Goal: Find specific page/section: Find specific page/section

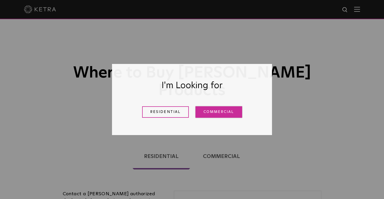
click at [205, 115] on link "Commercial" at bounding box center [218, 111] width 47 height 11
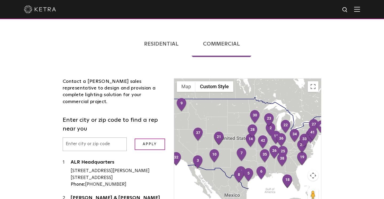
scroll to position [116, 0]
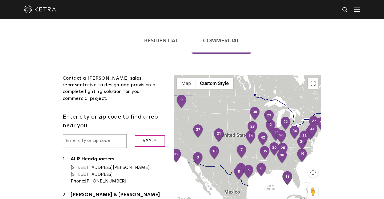
click at [84, 134] on input "text" at bounding box center [95, 141] width 64 height 14
type input "toronto"
click at [151, 135] on input "Apply" at bounding box center [150, 140] width 30 height 11
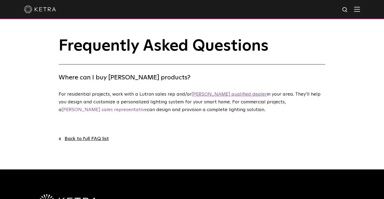
click at [214, 93] on link "Ketra qualified dealer" at bounding box center [228, 94] width 75 height 5
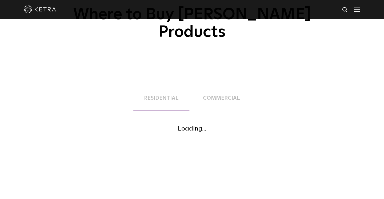
scroll to position [59, 0]
